Goal: Check status

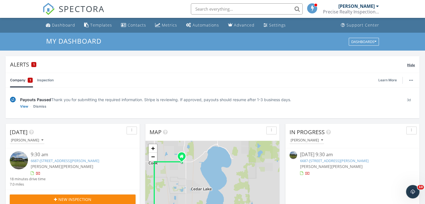
scroll to position [56, 0]
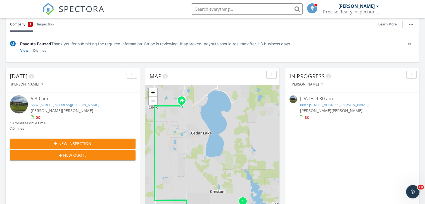
click at [24, 50] on link "View" at bounding box center [24, 51] width 8 height 6
click at [349, 105] on link "6687-[STREET_ADDRESS][PERSON_NAME]" at bounding box center [334, 104] width 68 height 5
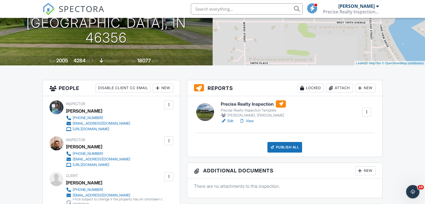
click at [250, 122] on link "View" at bounding box center [246, 121] width 15 height 6
